Goal: Navigation & Orientation: Find specific page/section

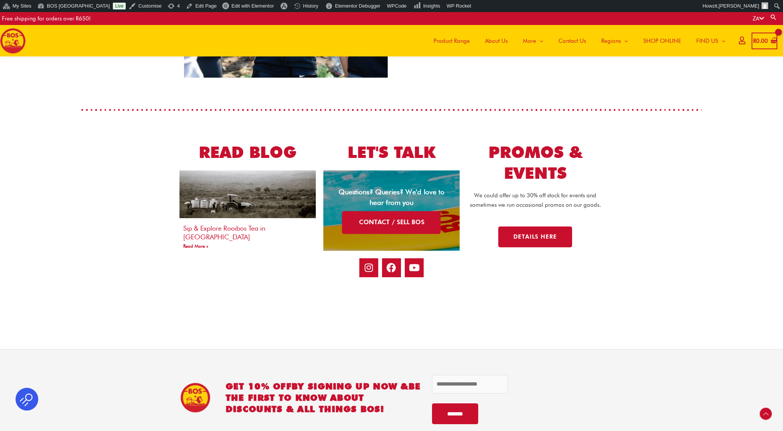
scroll to position [1319, 0]
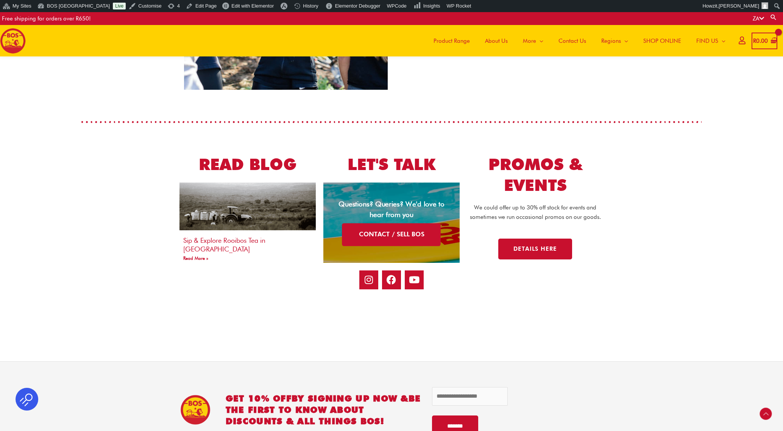
click at [399, 232] on link "CONTACT / SELL BOS" at bounding box center [391, 234] width 99 height 23
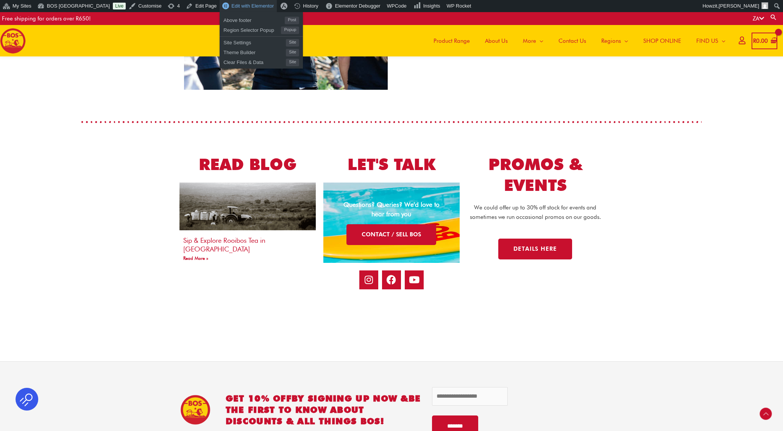
click at [231, 8] on span "Edit with Elementor" at bounding box center [252, 6] width 42 height 6
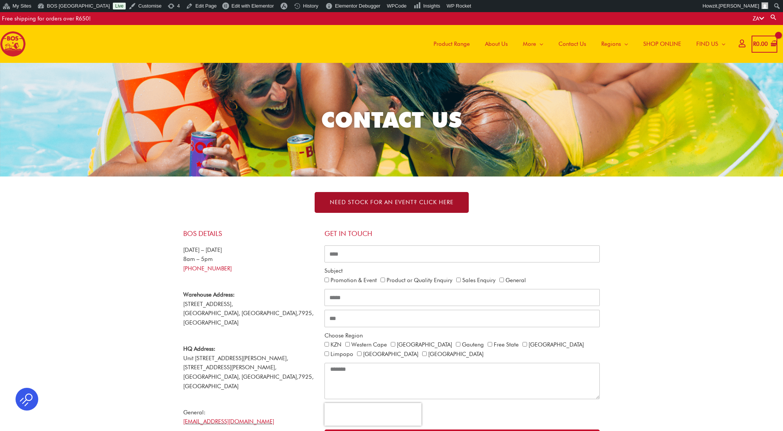
click at [442, 199] on span "NEED STOCK FOR AN EVENT? Click here" at bounding box center [392, 202] width 124 height 6
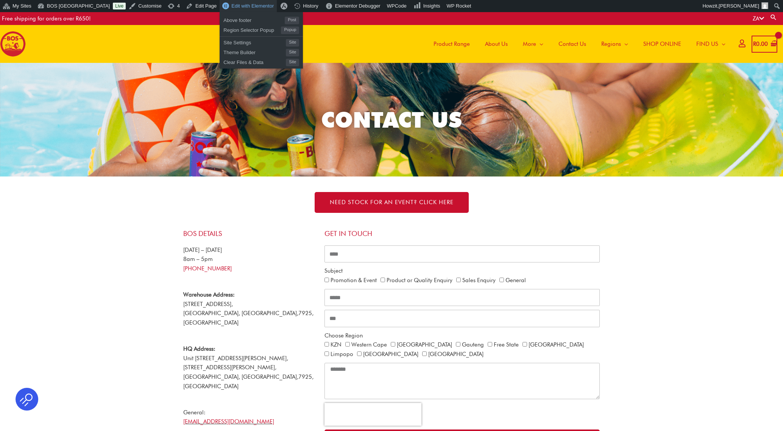
click at [233, 7] on span "Edit with Elementor" at bounding box center [252, 6] width 42 height 6
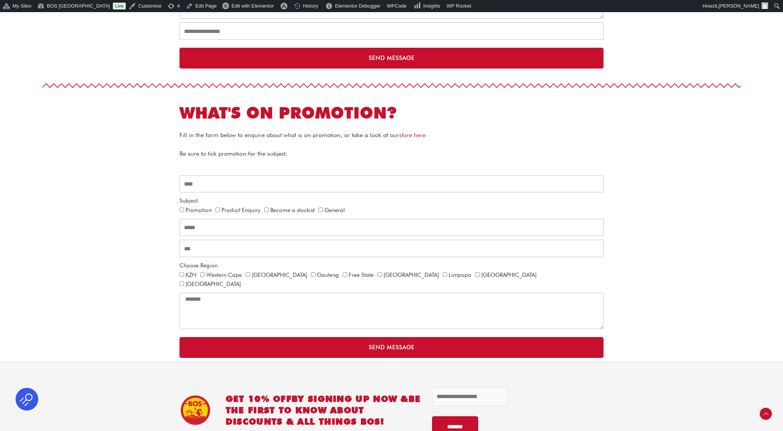
scroll to position [413, 0]
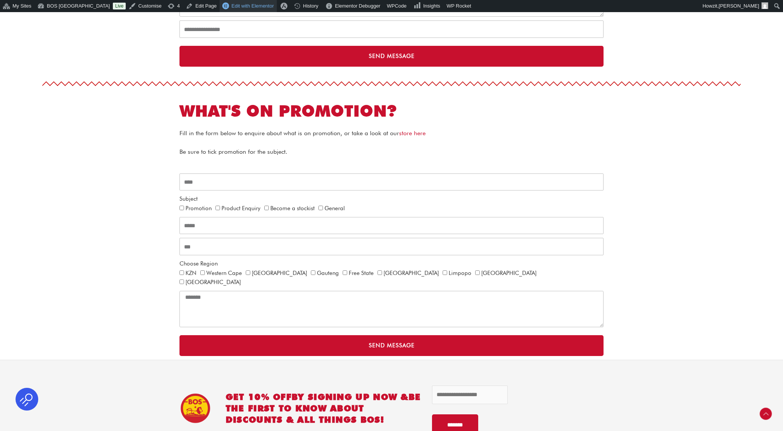
click at [237, 4] on span "Edit with Elementor" at bounding box center [252, 6] width 42 height 6
